Goal: Information Seeking & Learning: Learn about a topic

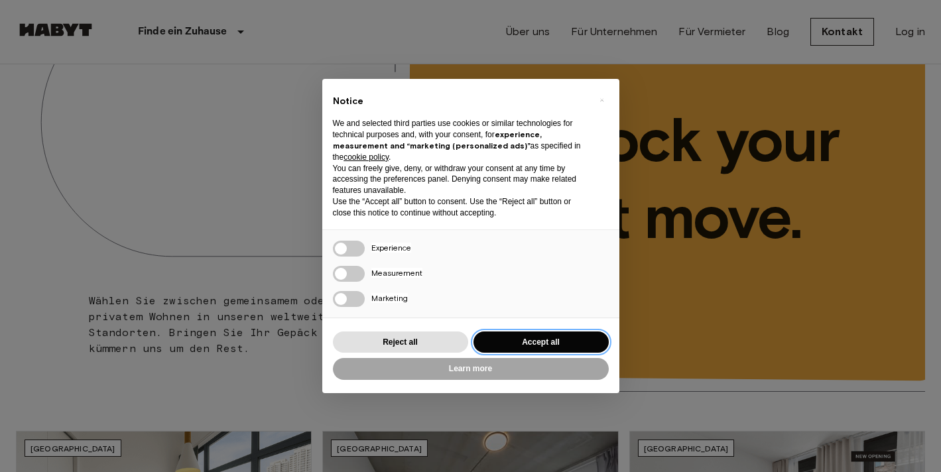
click at [528, 338] on button "Accept all" at bounding box center [541, 343] width 135 height 22
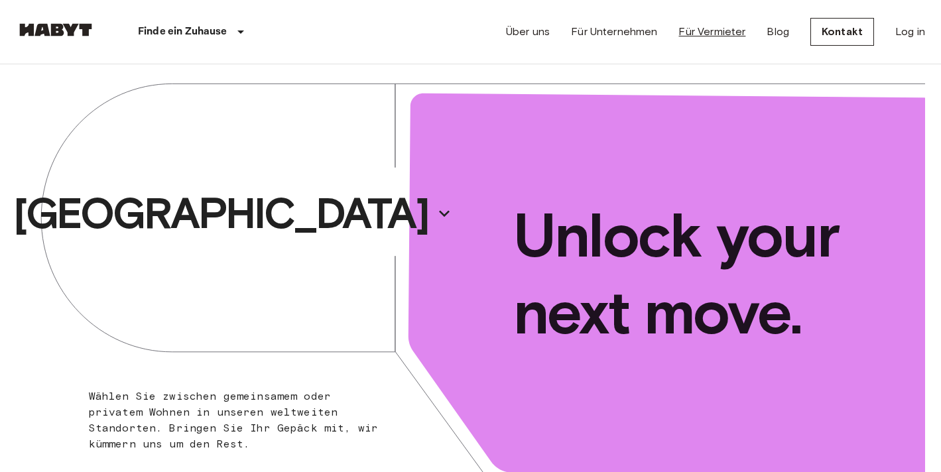
click at [710, 35] on link "Für Vermieter" at bounding box center [712, 32] width 67 height 16
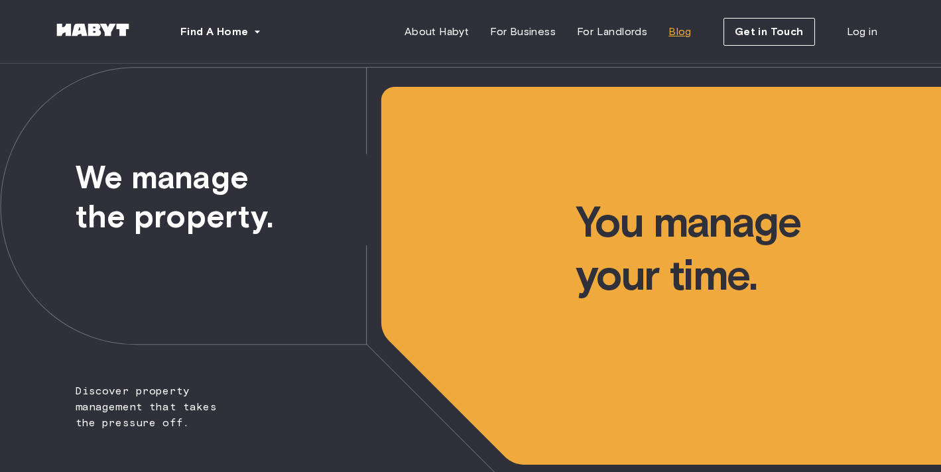
click at [685, 31] on span "Blog" at bounding box center [680, 32] width 23 height 16
